Goal: Task Accomplishment & Management: Use online tool/utility

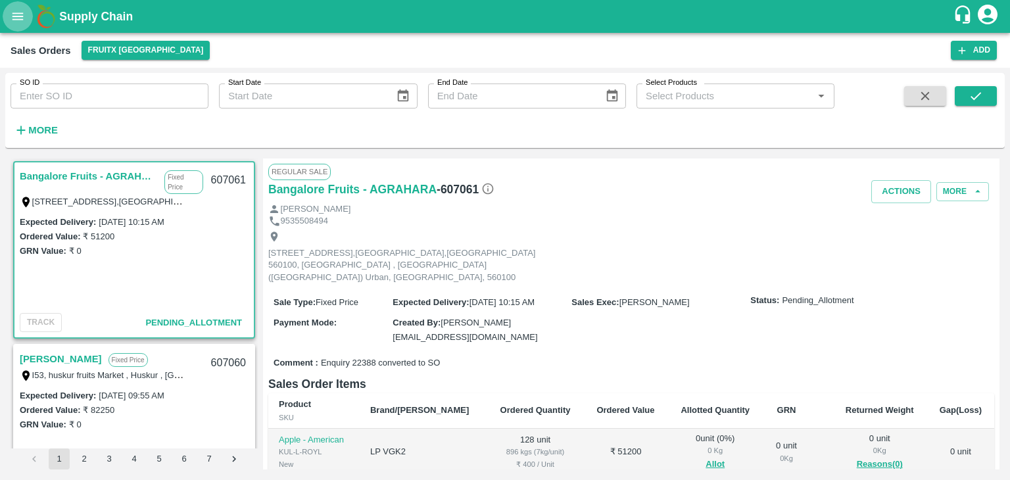
drag, startPoint x: 0, startPoint y: 0, endPoint x: 10, endPoint y: 12, distance: 15.9
click at [10, 12] on button "open drawer" at bounding box center [18, 16] width 30 height 30
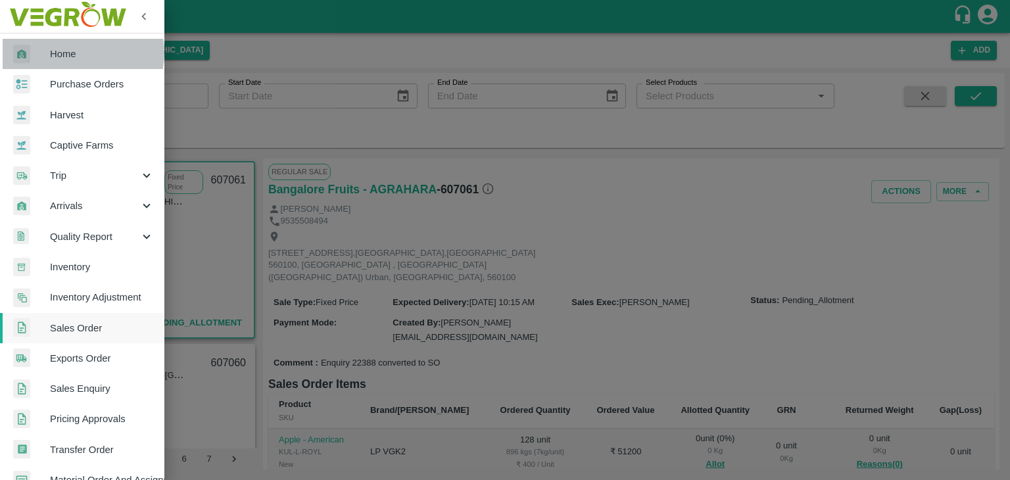
click at [78, 53] on span "Home" at bounding box center [102, 54] width 104 height 14
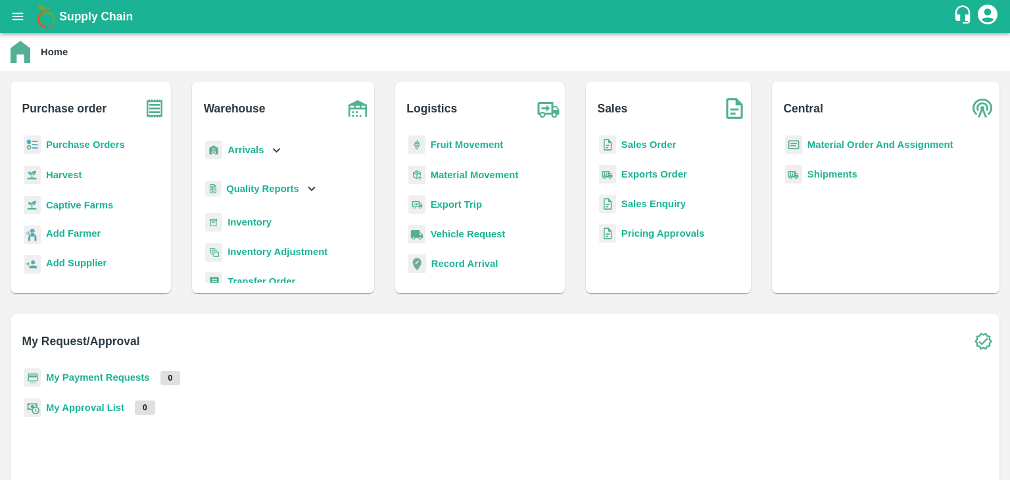
click at [272, 218] on b "Inventory" at bounding box center [250, 222] width 44 height 11
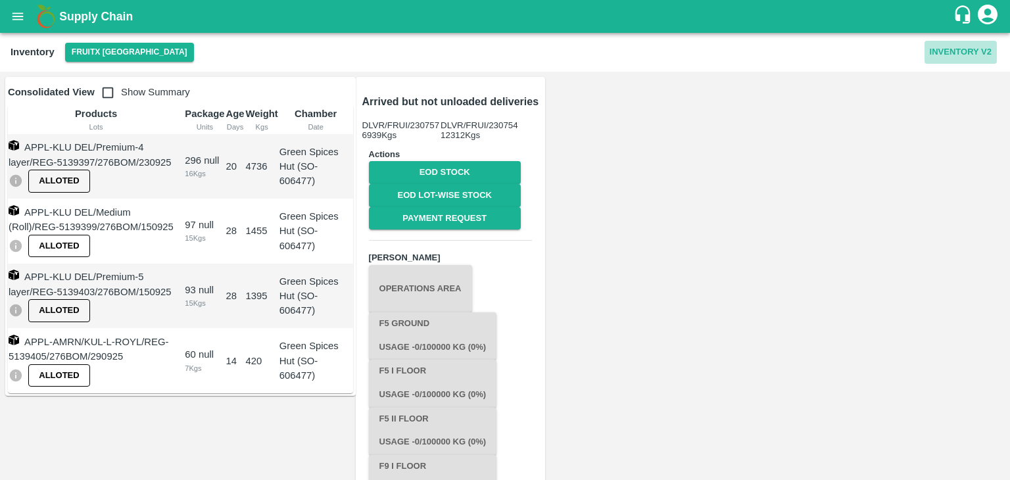
click at [979, 53] on button "Inventory V2" at bounding box center [961, 52] width 72 height 23
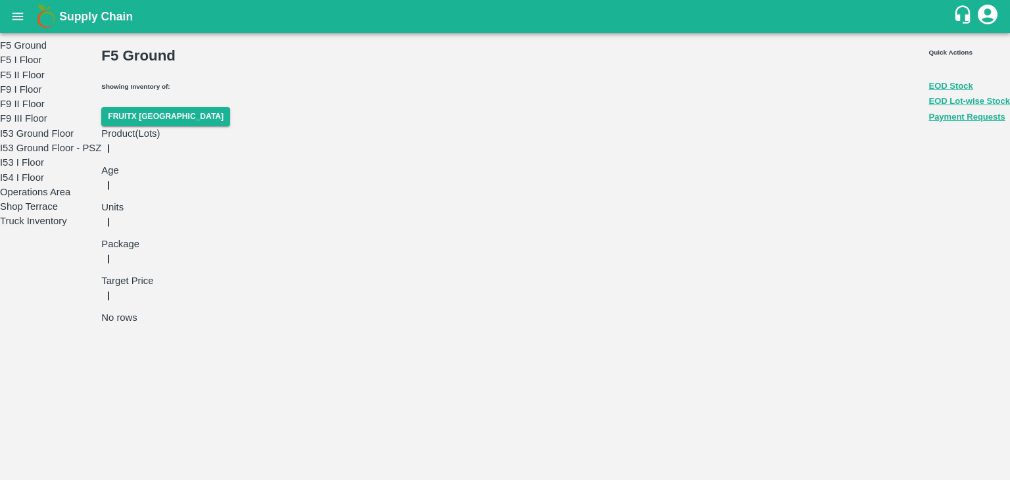
click at [69, 199] on span "Operations Area" at bounding box center [50, 192] width 101 height 14
type input "800"
